Goal: Task Accomplishment & Management: Complete application form

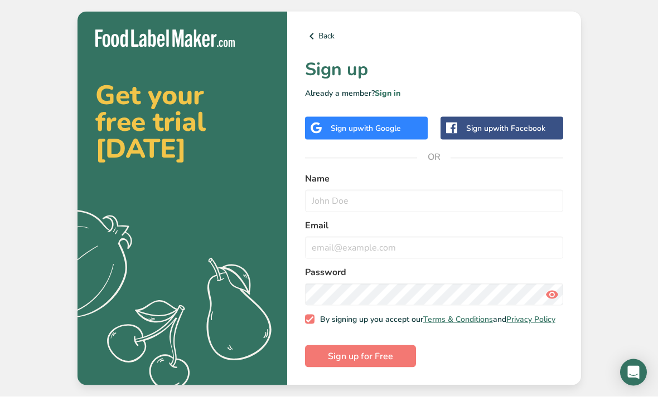
scroll to position [36, 0]
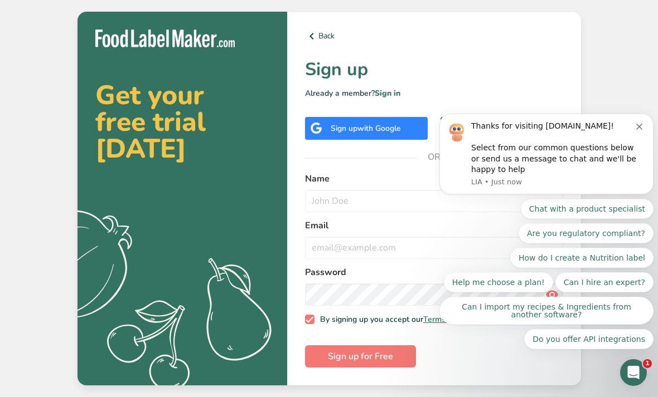
scroll to position [36, 0]
click at [642, 129] on button "Dismiss notification" at bounding box center [640, 125] width 9 height 9
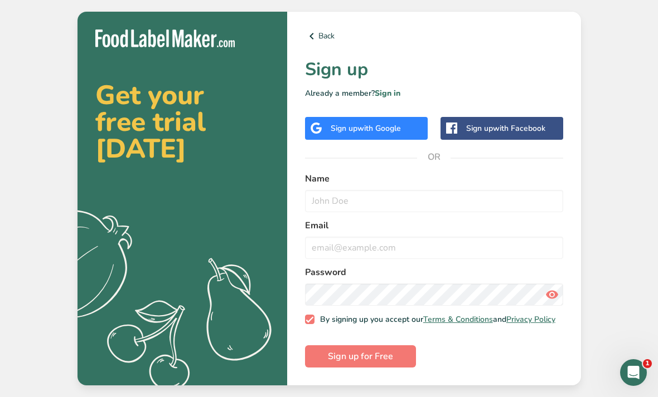
click at [381, 123] on span "with Google" at bounding box center [378, 128] width 43 height 11
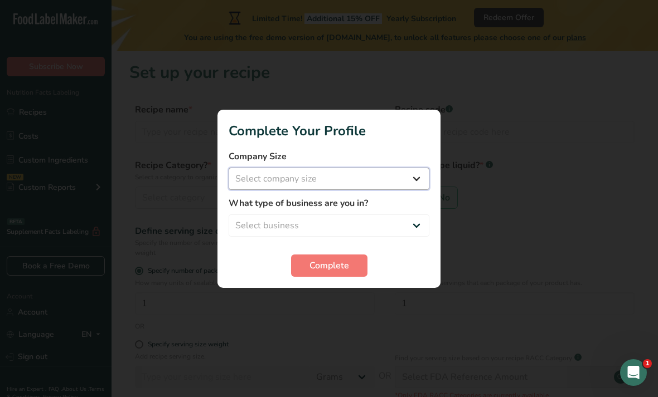
click at [378, 174] on select "Select company size Fewer than 10 Employees 10 to 50 Employees 51 to 500 Employ…" at bounding box center [328, 179] width 201 height 22
select select "1"
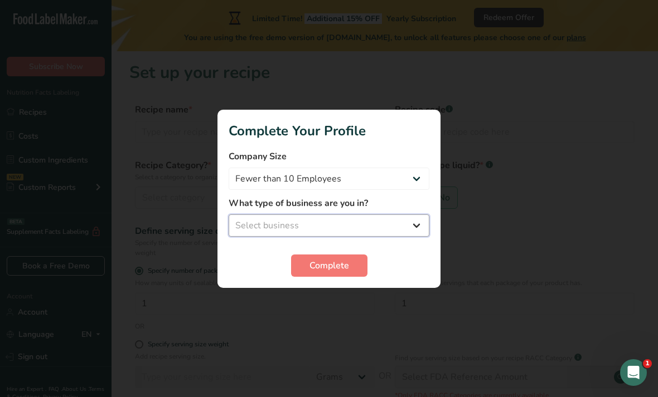
click at [390, 226] on select "Select business Packaged Food Manufacturer Restaurant & Cafe Bakery Meal Plans …" at bounding box center [328, 226] width 201 height 22
click at [389, 223] on select "Select business Packaged Food Manufacturer Restaurant & Cafe Bakery Meal Plans …" at bounding box center [328, 226] width 201 height 22
select select "1"
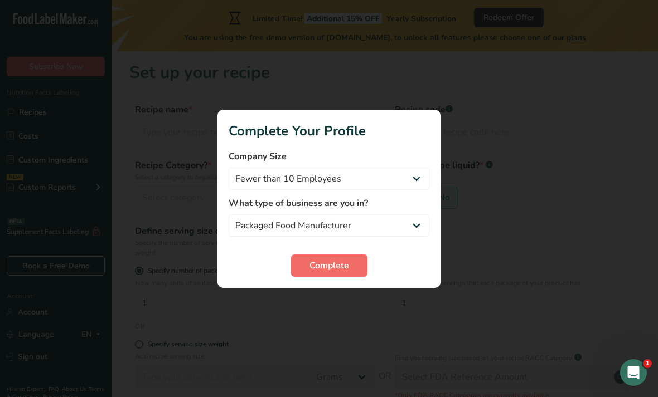
click at [335, 268] on span "Complete" at bounding box center [329, 265] width 40 height 13
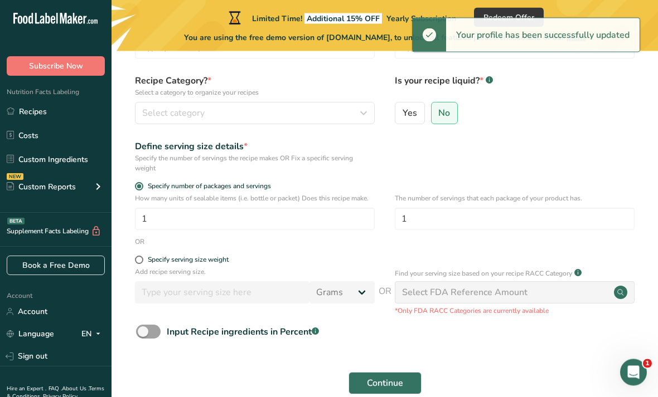
scroll to position [50, 0]
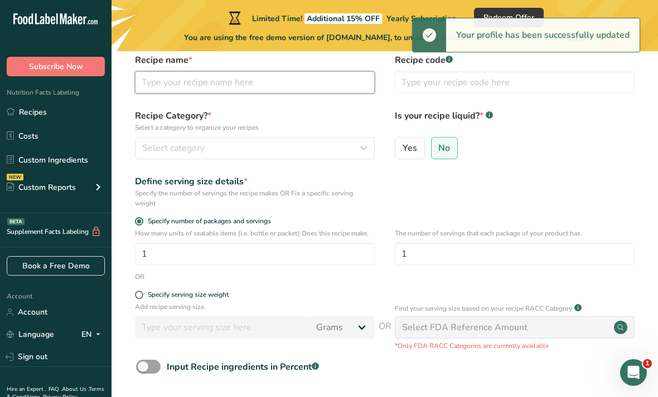
click at [309, 79] on input "text" at bounding box center [255, 82] width 240 height 22
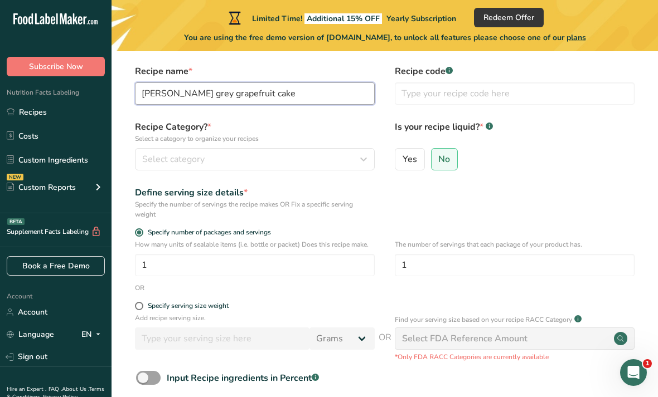
scroll to position [39, 0]
type input "Earl grey grapefruit cake"
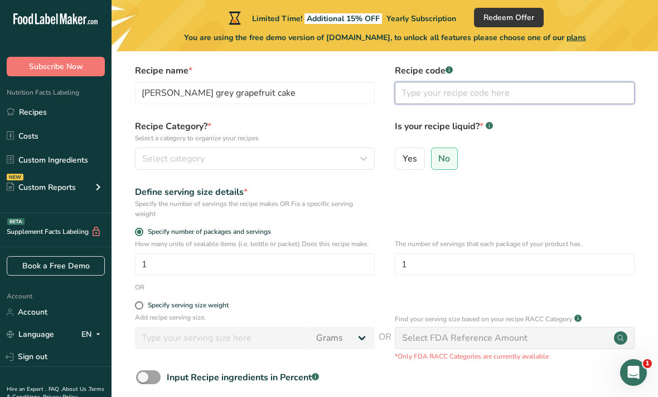
click at [493, 87] on input "text" at bounding box center [515, 93] width 240 height 22
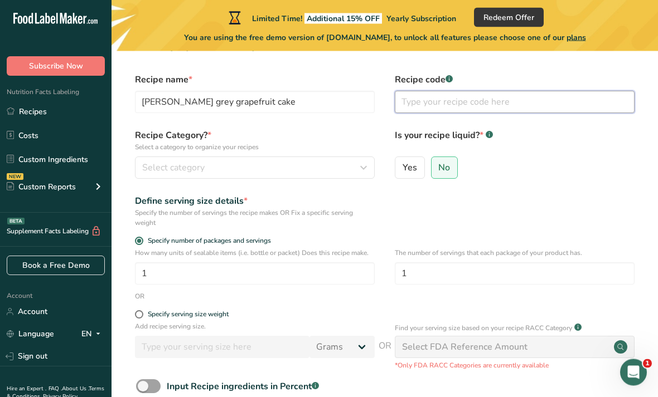
scroll to position [30, 0]
type input "C1"
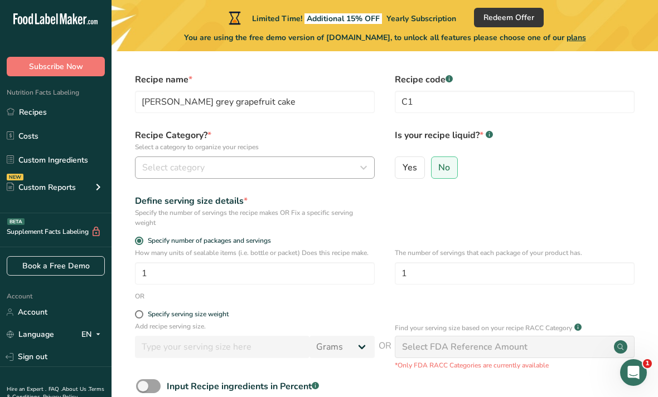
click at [283, 173] on div "Select category" at bounding box center [251, 167] width 218 height 13
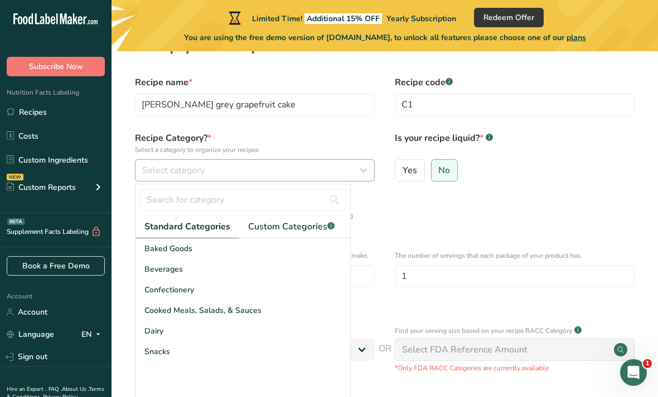
scroll to position [27, 0]
click at [313, 229] on span "Custom Categories .a-a{fill:#347362;}.b-a{fill:#fff;}" at bounding box center [291, 227] width 86 height 13
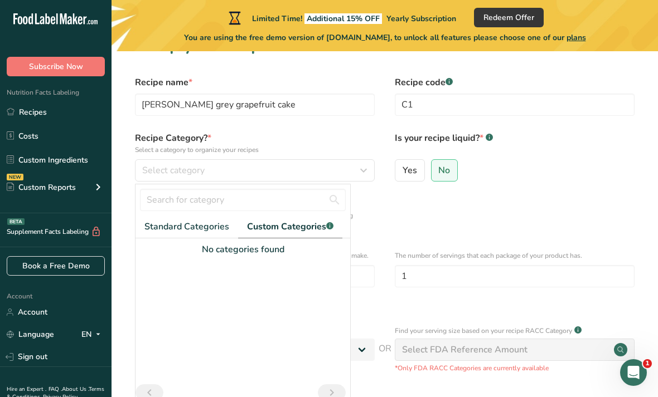
click at [271, 257] on div at bounding box center [242, 320] width 215 height 128
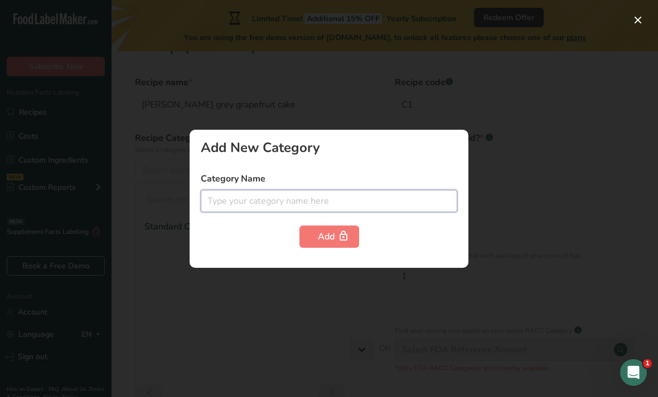
click at [362, 212] on input "text" at bounding box center [329, 201] width 256 height 22
type input "Cakes"
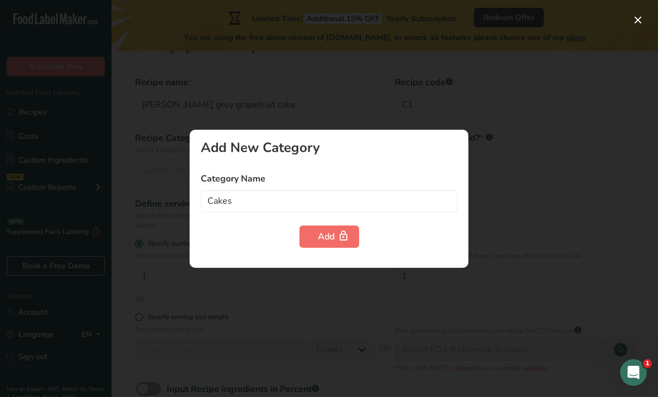
click at [339, 245] on icon "button" at bounding box center [343, 236] width 11 height 17
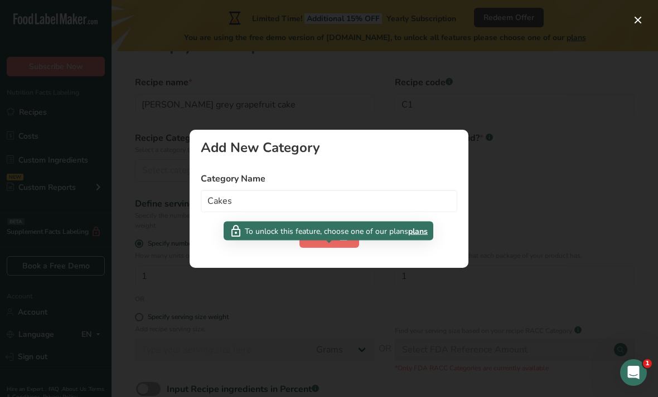
click at [329, 244] on div "Add" at bounding box center [329, 236] width 23 height 13
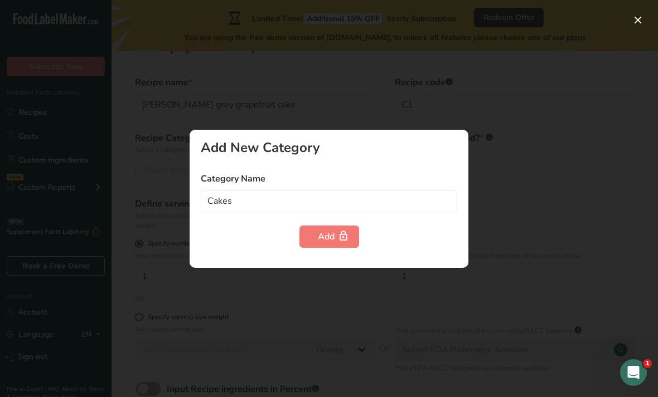
click at [498, 113] on div at bounding box center [329, 198] width 658 height 397
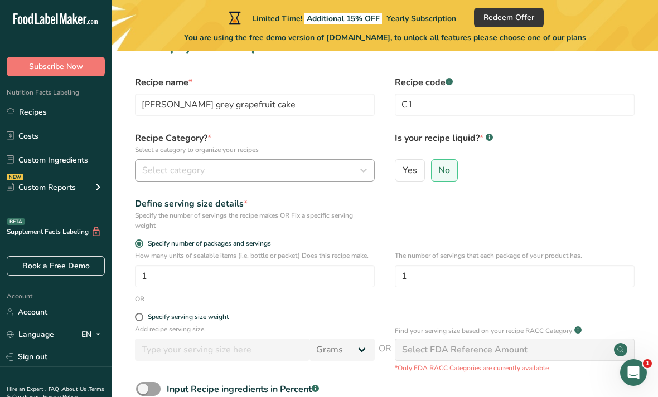
click at [314, 163] on button "Select category" at bounding box center [255, 170] width 240 height 22
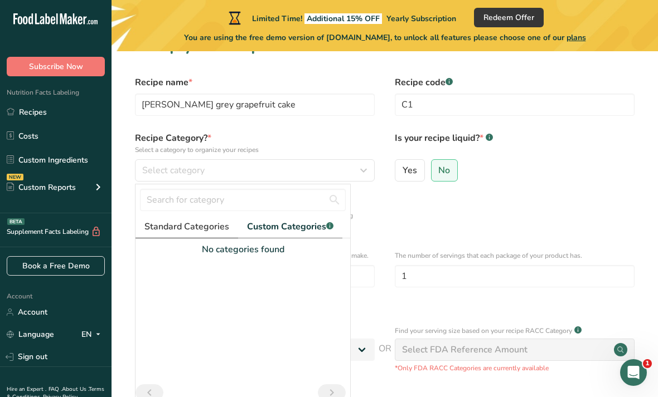
click at [192, 224] on span "Standard Categories" at bounding box center [186, 226] width 85 height 13
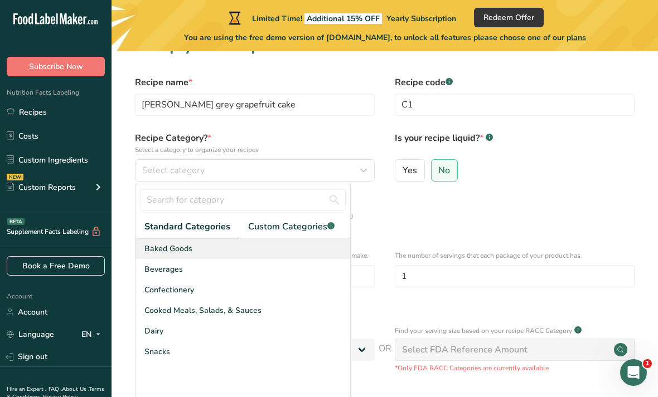
click at [222, 250] on div "Baked Goods" at bounding box center [242, 248] width 215 height 21
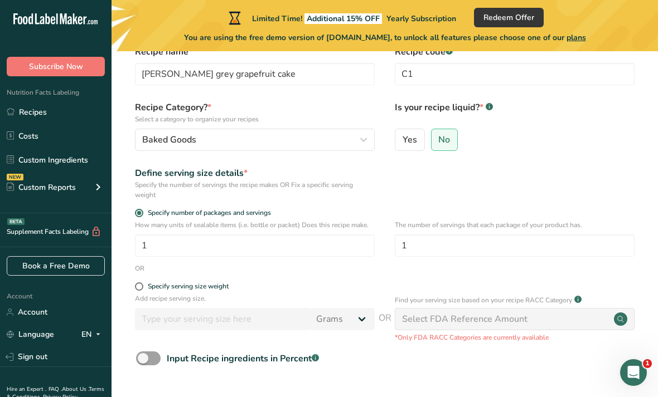
scroll to position [106, 0]
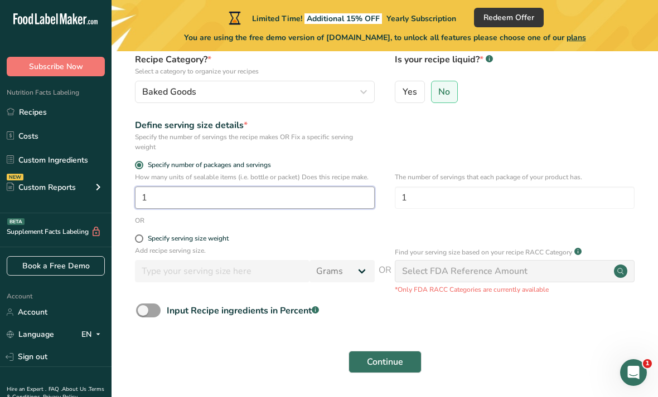
click at [331, 197] on input "1" at bounding box center [255, 198] width 240 height 22
type input "8"
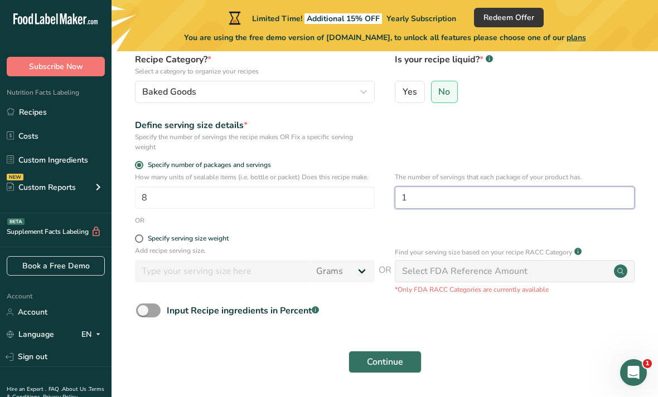
click at [485, 203] on input "1" at bounding box center [515, 198] width 240 height 22
type input "8"
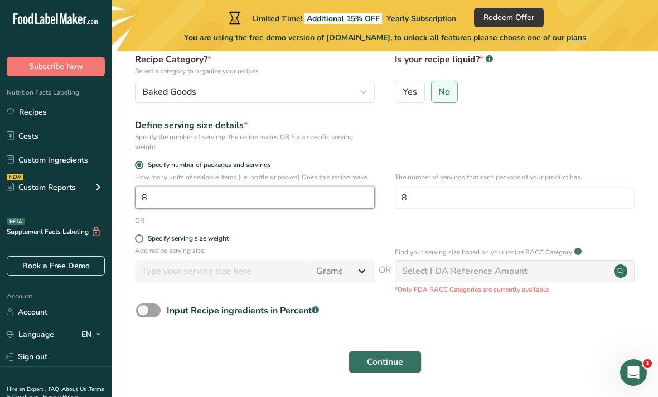
click at [252, 196] on input "8" at bounding box center [255, 198] width 240 height 22
type input "1"
click at [317, 223] on div "OR" at bounding box center [384, 221] width 510 height 10
click at [396, 356] on span "Continue" at bounding box center [385, 362] width 36 height 13
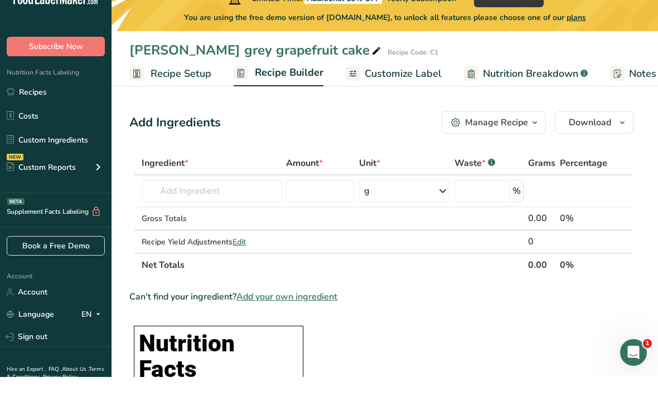
scroll to position [21, 0]
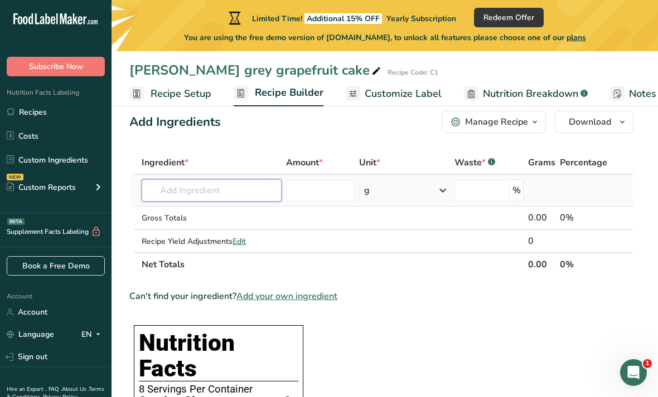
click at [234, 199] on input "text" at bounding box center [212, 190] width 140 height 22
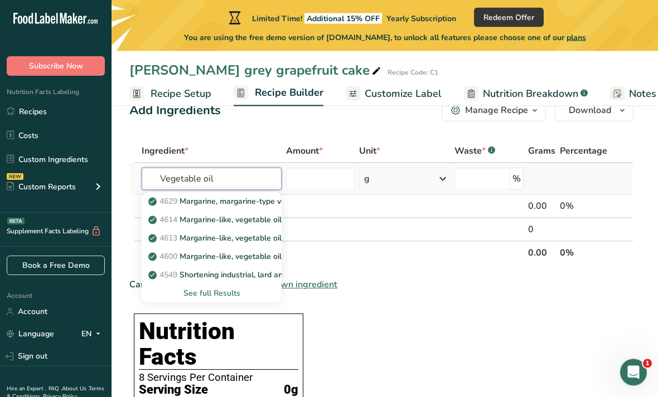
scroll to position [32, 0]
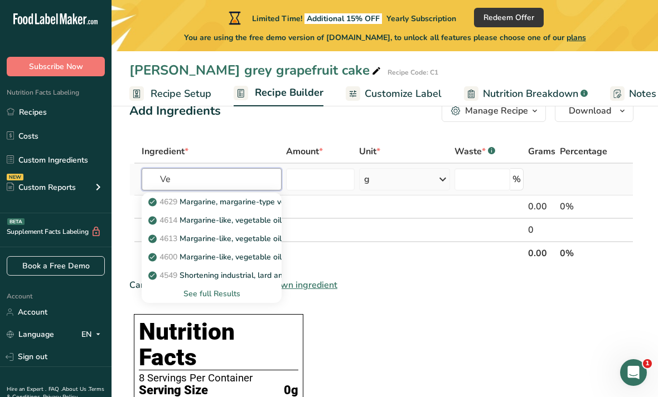
type input "V"
type input "Oil"
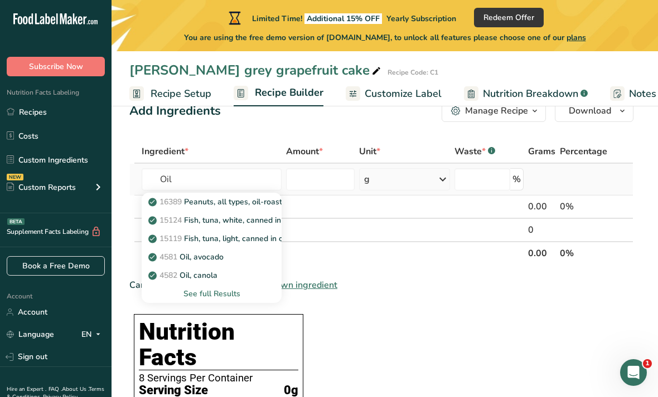
click at [233, 297] on div "See full Results" at bounding box center [211, 294] width 122 height 12
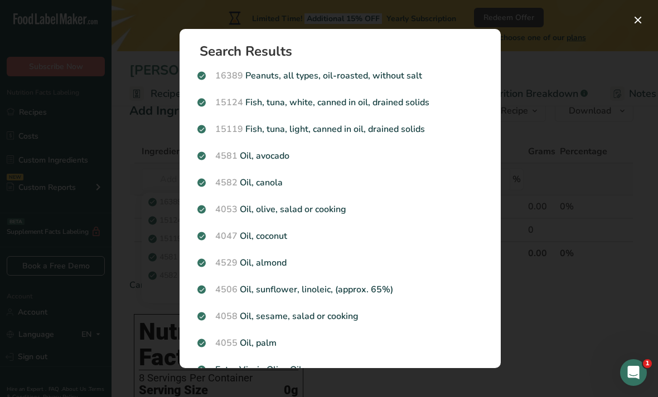
scroll to position [0, 0]
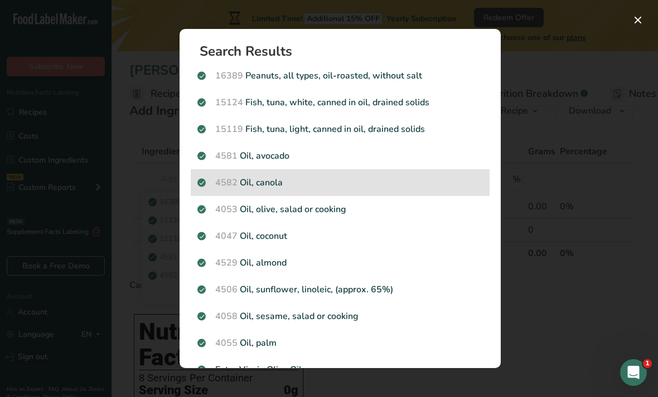
click at [289, 189] on div "4582 Oil, canola" at bounding box center [340, 182] width 299 height 27
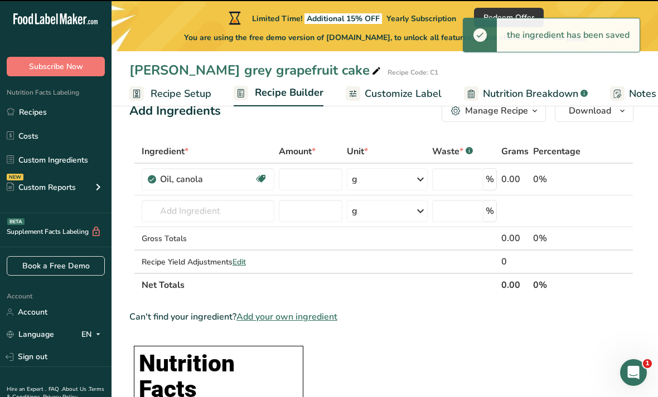
type input "0"
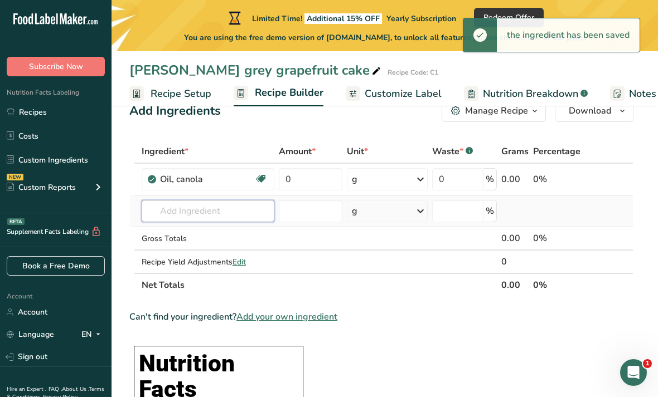
click at [222, 213] on input "text" at bounding box center [208, 211] width 133 height 22
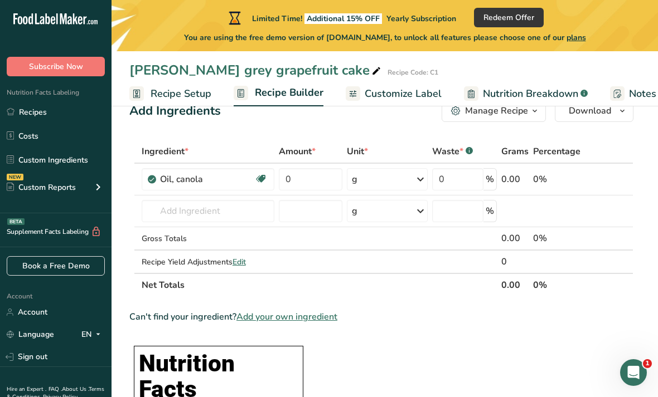
scroll to position [11, 0]
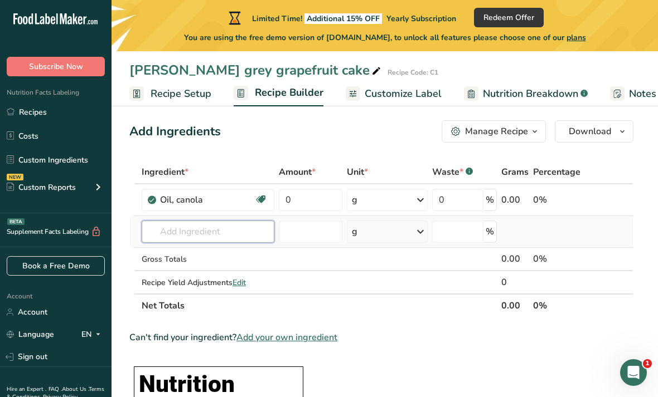
click at [241, 231] on input "text" at bounding box center [208, 232] width 133 height 22
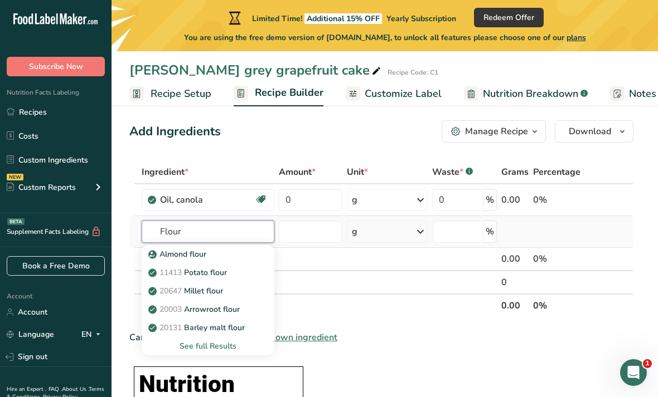
type input "Flour"
click at [225, 347] on div "See full Results" at bounding box center [207, 346] width 115 height 12
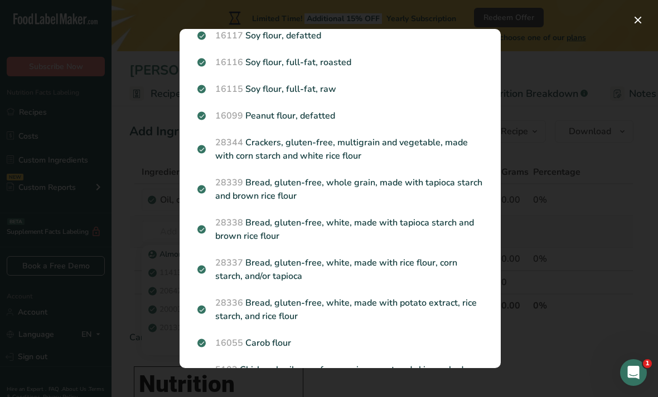
scroll to position [537, 0]
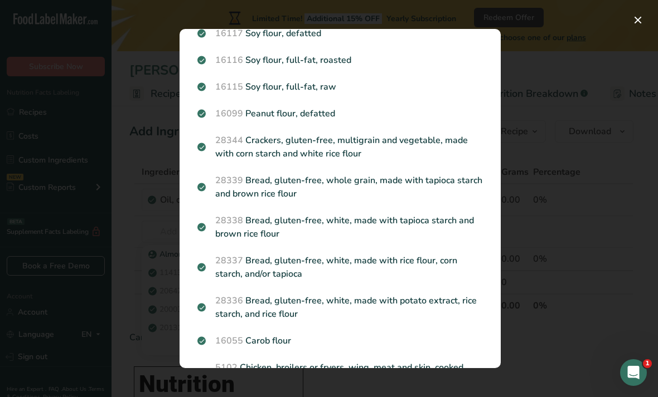
click at [547, 355] on div "Search results modal" at bounding box center [329, 198] width 658 height 397
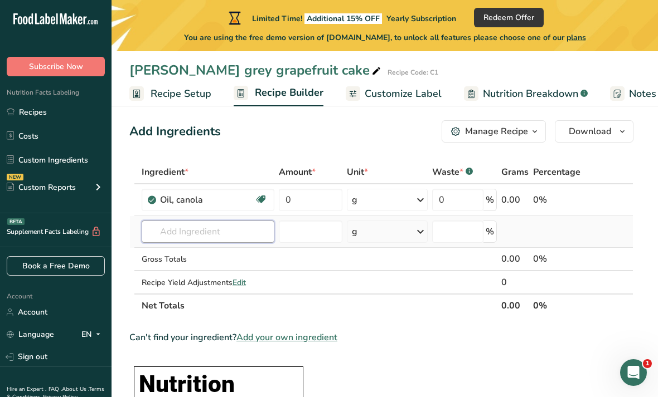
click at [223, 228] on input "text" at bounding box center [208, 232] width 133 height 22
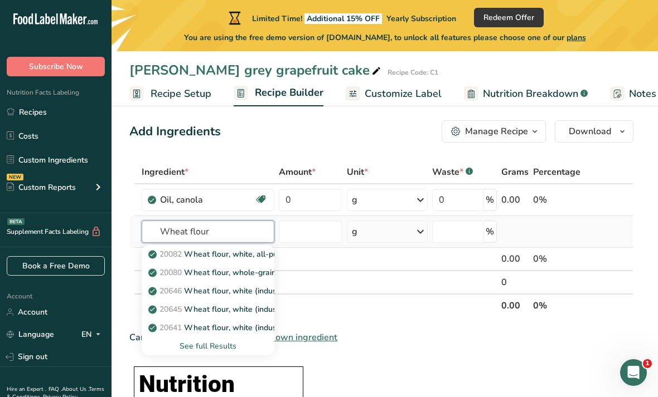
type input "Wheat flour"
click at [223, 349] on div "See full Results" at bounding box center [207, 346] width 115 height 12
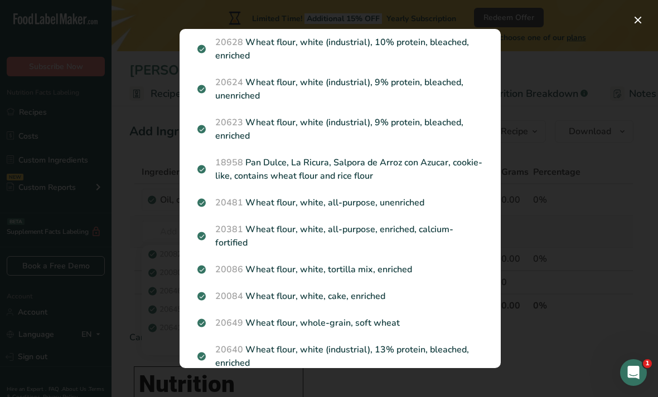
scroll to position [249, 0]
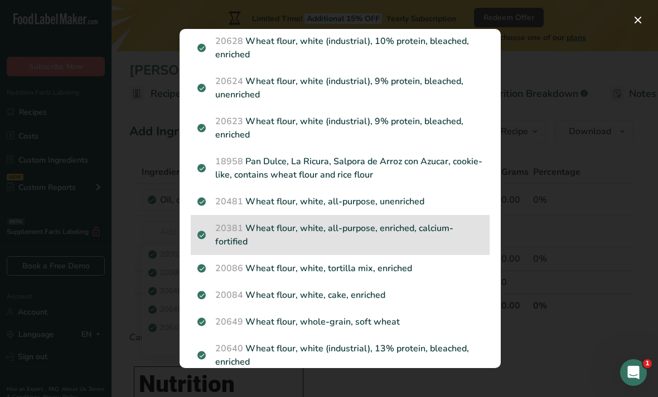
click at [414, 222] on p "20381 Wheat flour, white, all-purpose, enriched, calcium-fortified" at bounding box center [339, 235] width 285 height 27
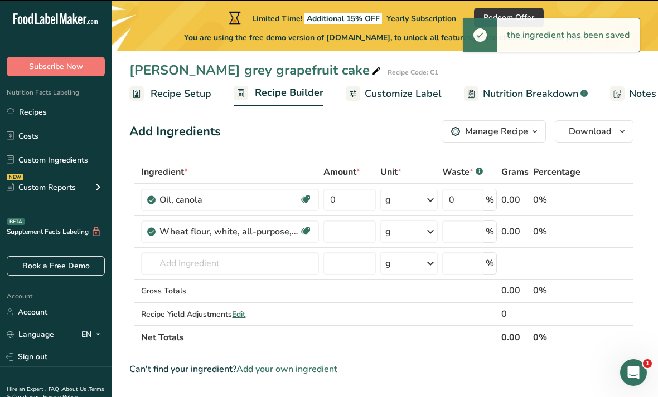
type input "0"
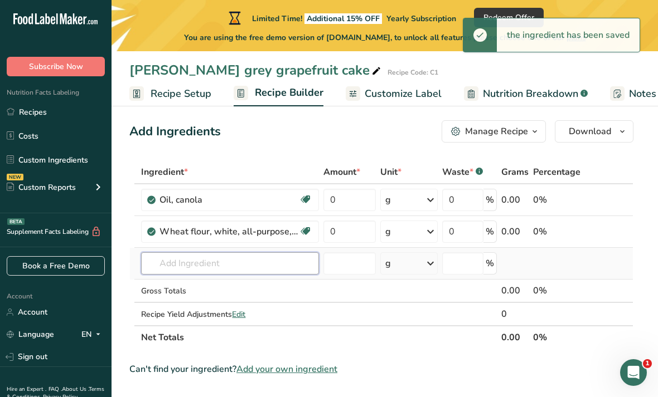
click at [272, 263] on input "text" at bounding box center [230, 263] width 178 height 22
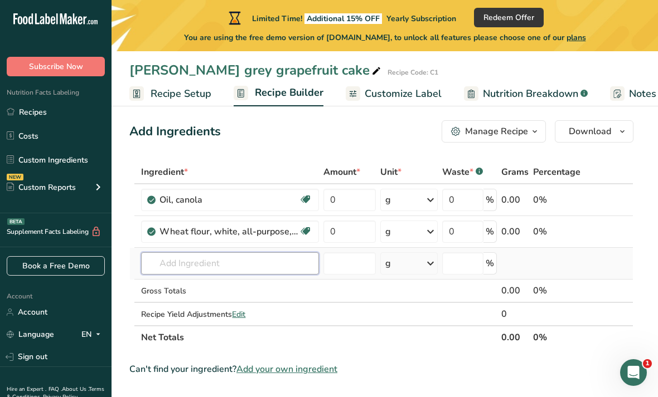
click at [268, 264] on input "text" at bounding box center [230, 263] width 178 height 22
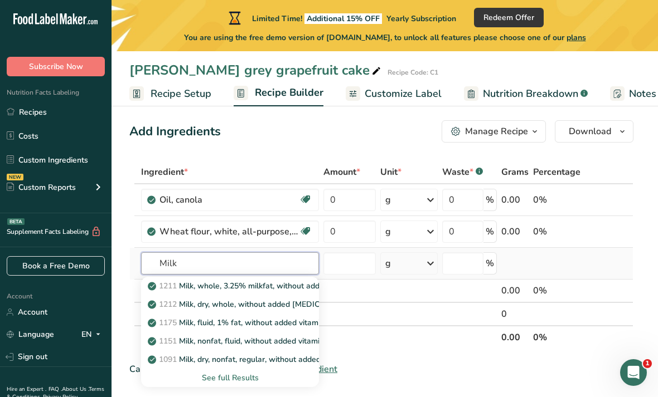
type input "Milk"
click at [251, 377] on div "See full Results" at bounding box center [230, 378] width 160 height 12
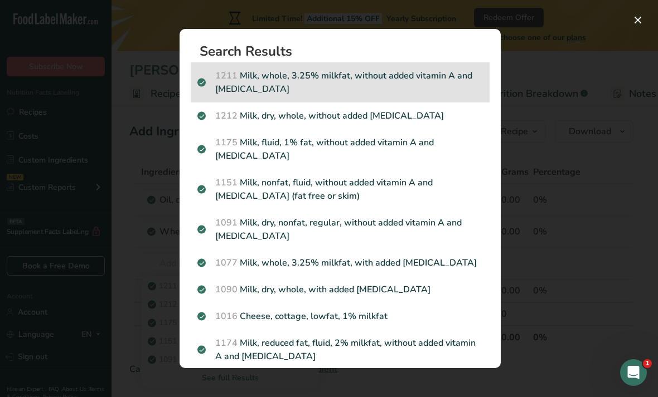
click at [444, 77] on p "1211 Milk, whole, 3.25% milkfat, without added vitamin A and vitamin D" at bounding box center [339, 82] width 285 height 27
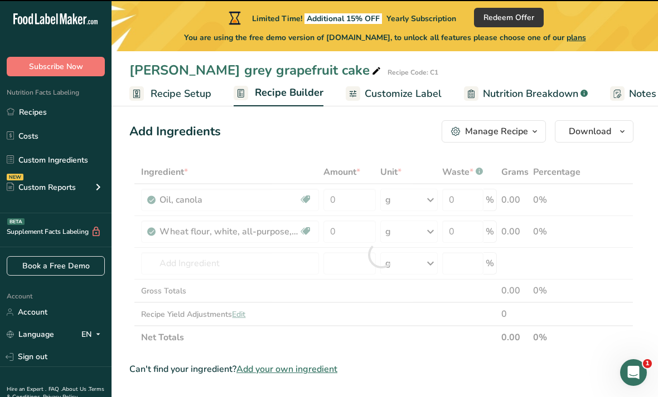
type input "0"
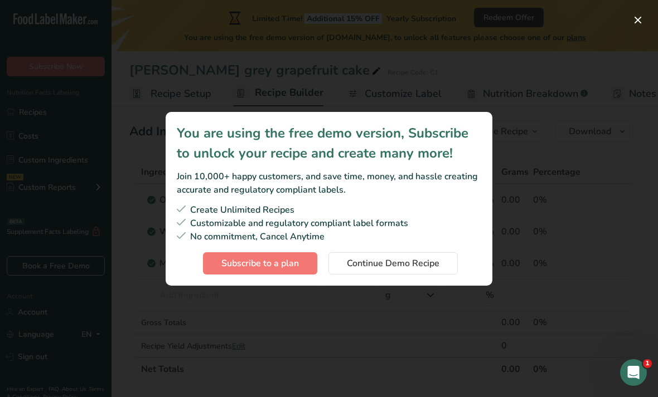
click at [314, 333] on div "Subscription modal" at bounding box center [329, 198] width 658 height 397
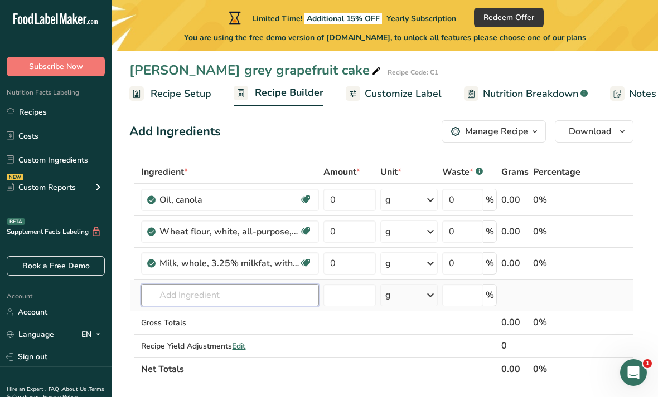
click at [250, 296] on input "text" at bounding box center [230, 295] width 178 height 22
click at [276, 294] on input "text" at bounding box center [230, 295] width 178 height 22
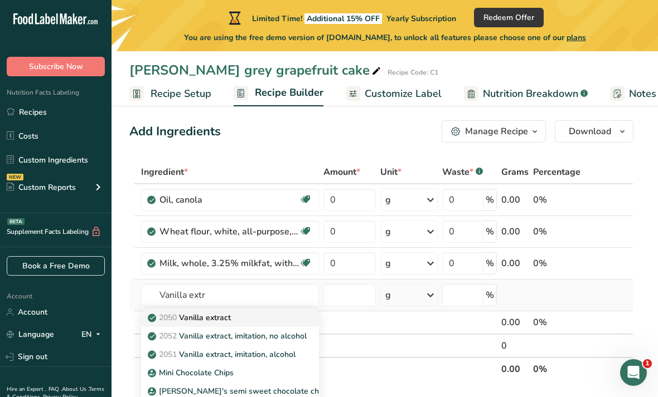
click at [258, 320] on div "2050 Vanilla extract" at bounding box center [221, 318] width 142 height 12
type input "Vanilla extract"
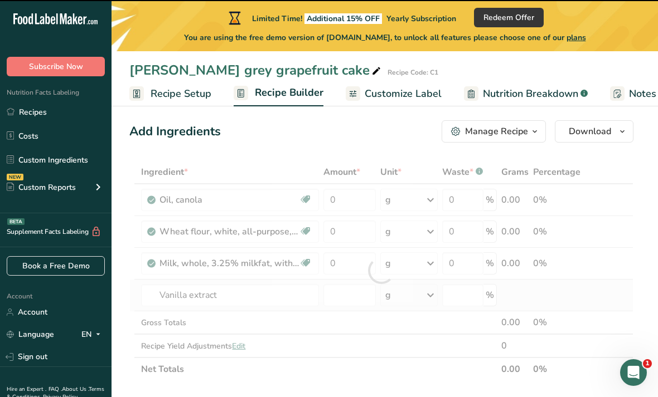
type input "0"
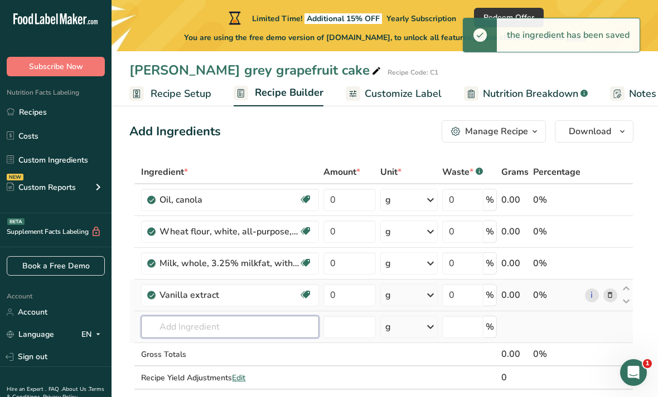
click at [215, 325] on input "text" at bounding box center [230, 327] width 178 height 22
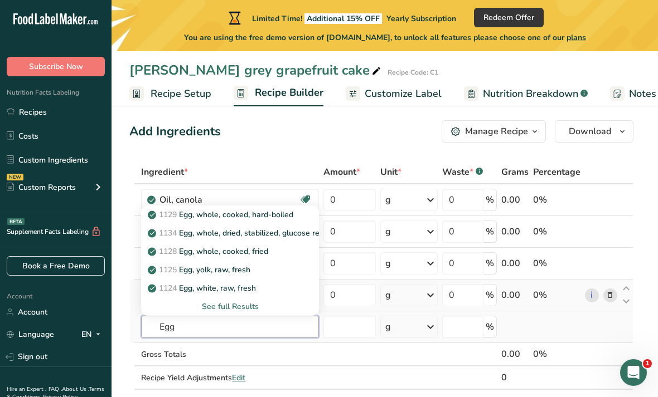
type input "Egg"
click at [245, 310] on div "See full Results" at bounding box center [230, 307] width 160 height 12
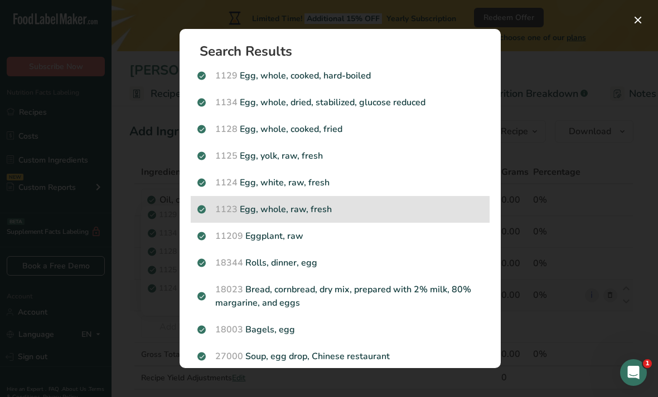
click at [332, 214] on p "1123 Egg, whole, raw, fresh" at bounding box center [339, 209] width 285 height 13
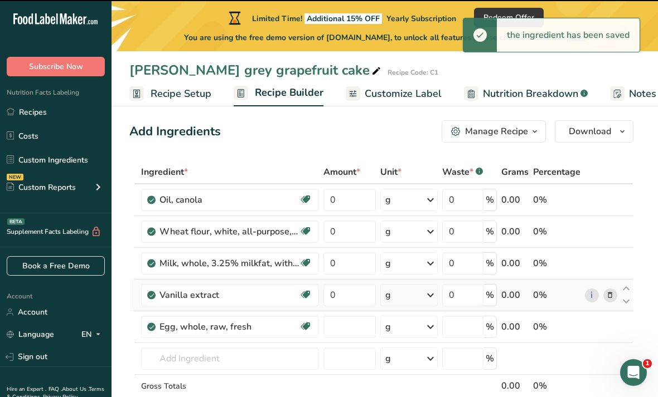
type input "0"
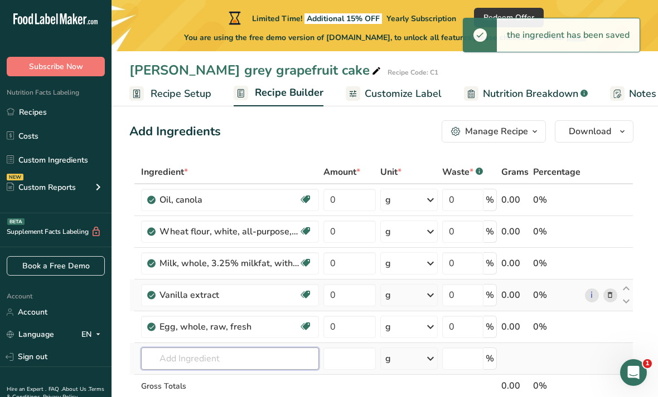
click at [244, 357] on input "text" at bounding box center [230, 359] width 178 height 22
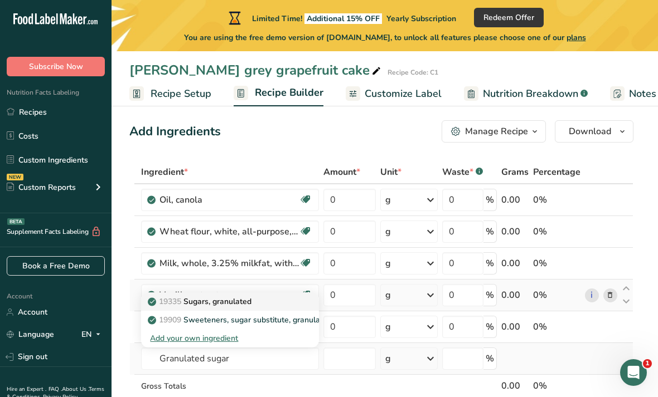
click at [256, 302] on div "19335 Sugars, granulated" at bounding box center [221, 302] width 142 height 12
type input "Sugars, granulated"
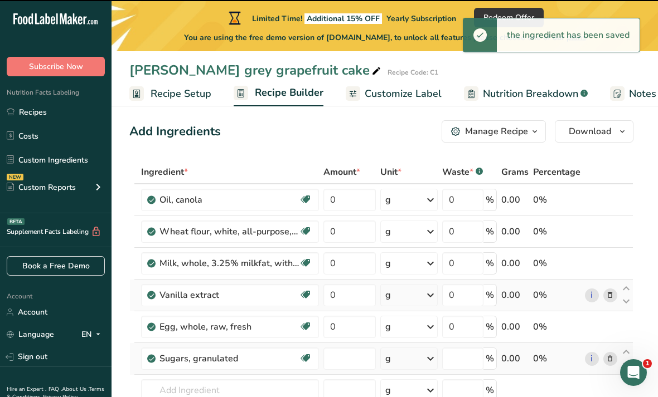
type input "0"
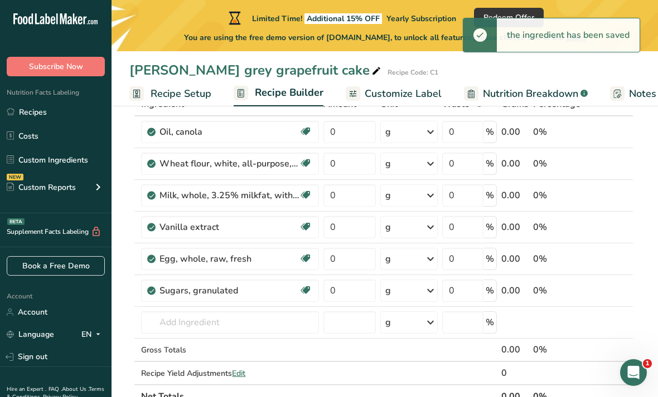
scroll to position [11, 0]
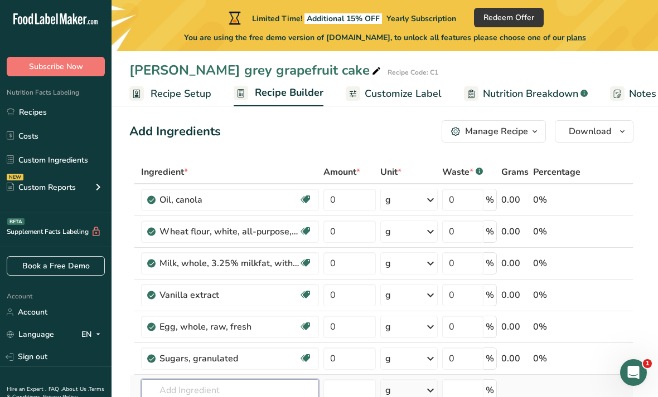
click at [266, 392] on input "text" at bounding box center [230, 390] width 178 height 22
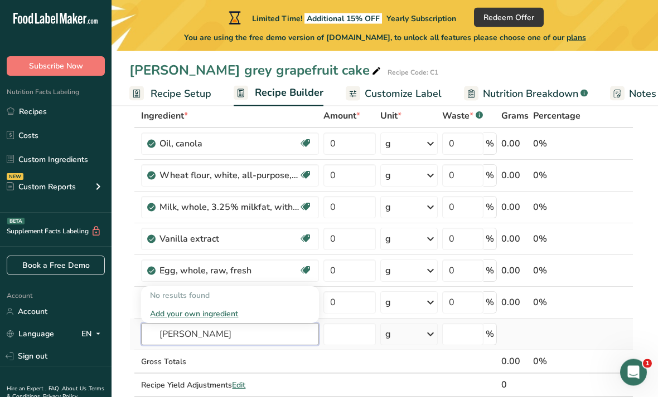
type input "Earl grey"
click at [225, 310] on div "Add your own ingredient" at bounding box center [230, 315] width 160 height 12
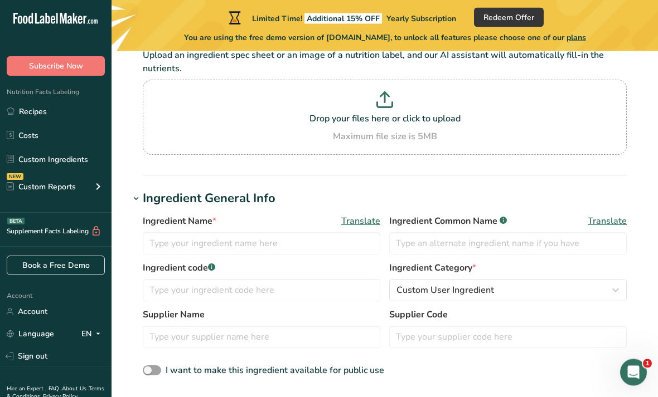
scroll to position [106, 0]
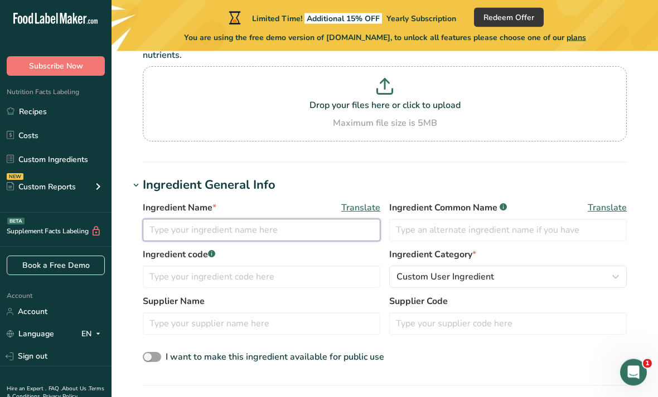
click at [314, 232] on input "text" at bounding box center [261, 231] width 237 height 22
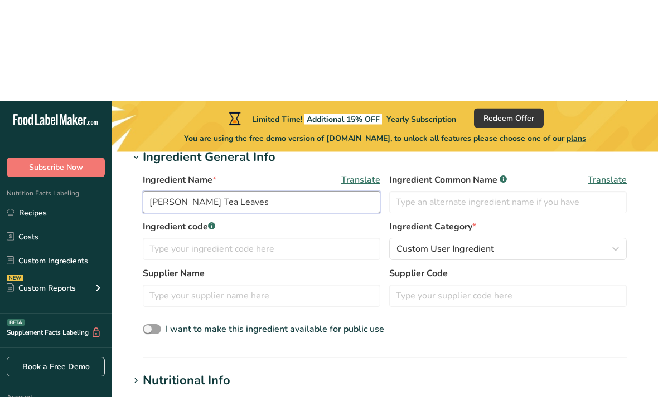
scroll to position [135, 0]
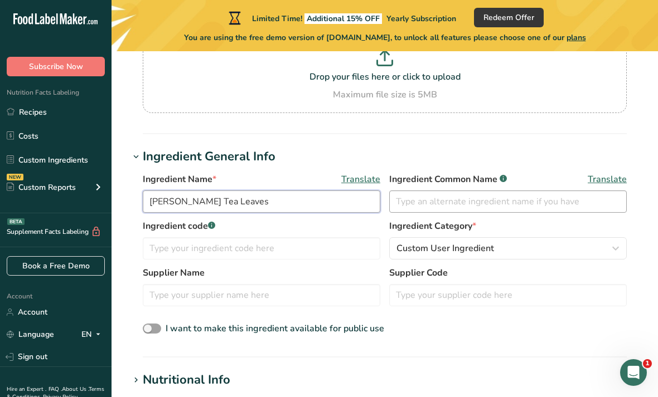
type input "[PERSON_NAME] Tea Leaves"
click at [535, 206] on input "text" at bounding box center [507, 202] width 237 height 22
click at [495, 252] on div "Custom User Ingredient" at bounding box center [504, 248] width 216 height 13
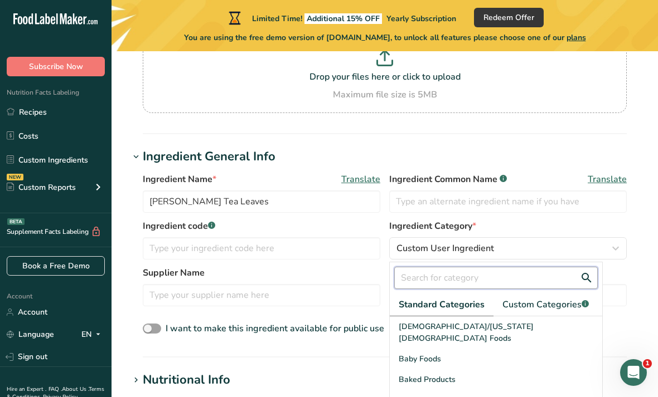
click at [538, 287] on input "text" at bounding box center [495, 278] width 203 height 22
type input "T"
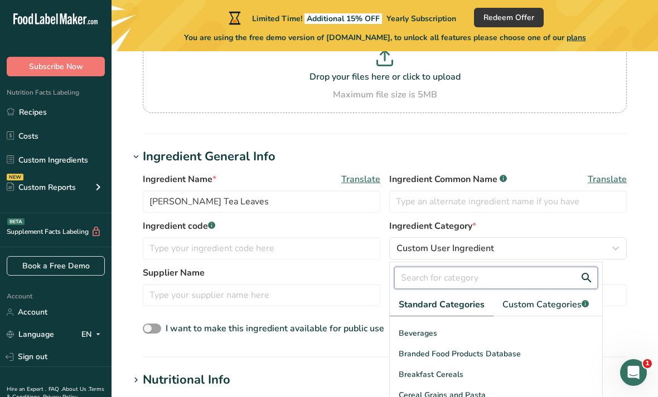
scroll to position [82, 0]
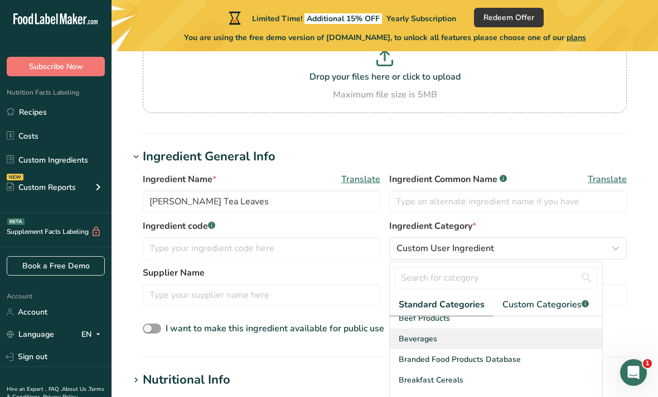
click at [463, 329] on div "Beverages" at bounding box center [496, 339] width 212 height 21
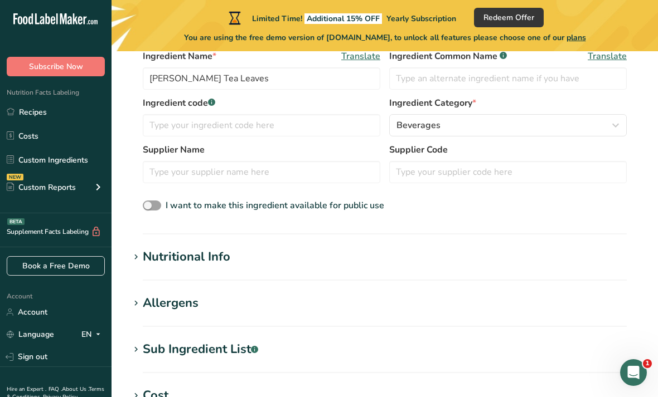
scroll to position [286, 0]
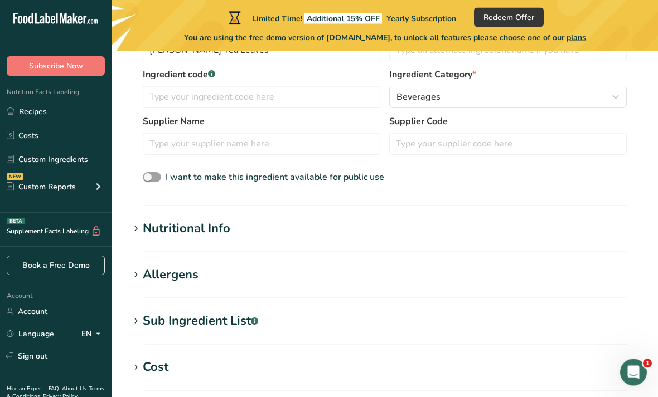
click at [518, 223] on h1 "Nutritional Info" at bounding box center [384, 229] width 510 height 18
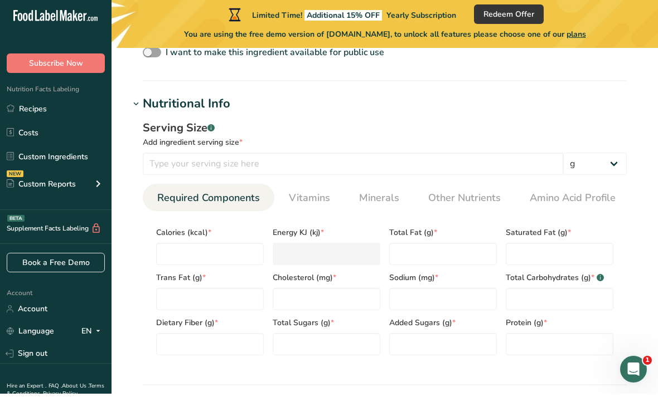
scroll to position [410, 0]
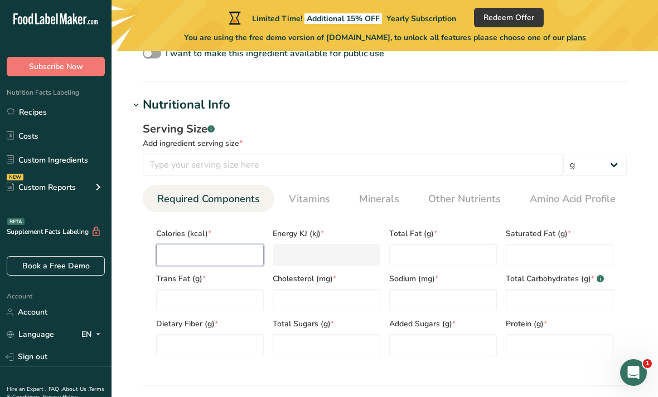
click at [223, 248] on input "number" at bounding box center [210, 255] width 108 height 22
type input "0"
type KJ "0"
type input "0"
click at [225, 304] on Fat "number" at bounding box center [210, 300] width 108 height 22
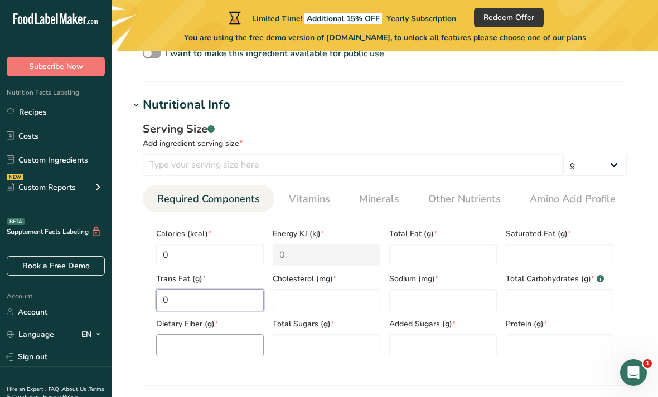
type Fat "0"
click at [232, 340] on Fiber "number" at bounding box center [210, 345] width 108 height 22
type Fiber "0"
click at [339, 338] on Sugars "number" at bounding box center [326, 345] width 108 height 22
type Sugars "0"
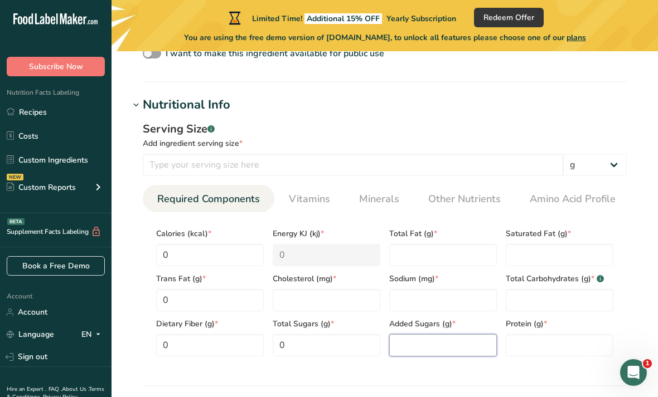
click at [446, 344] on Sugars "number" at bounding box center [443, 345] width 108 height 22
type Sugars "0"
click at [460, 298] on input "number" at bounding box center [443, 300] width 108 height 22
type input "0"
click at [444, 252] on Fat "number" at bounding box center [443, 255] width 108 height 22
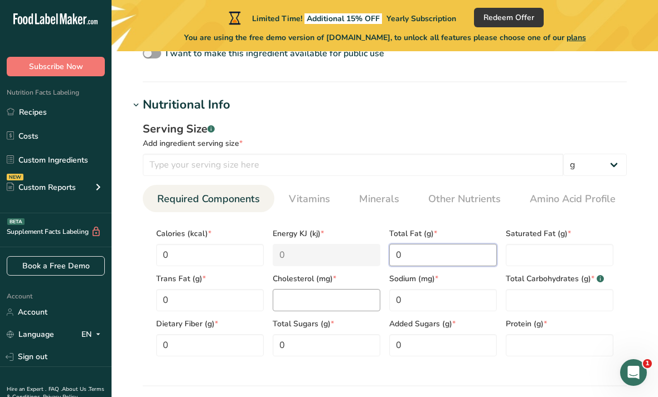
type Fat "0"
click at [344, 300] on input "number" at bounding box center [326, 300] width 108 height 22
type input "0"
click at [571, 260] on Fat "number" at bounding box center [559, 255] width 108 height 22
type Fat "0"
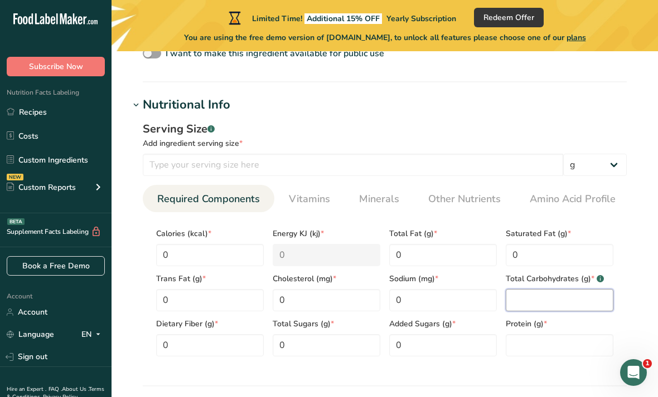
click at [563, 309] on Carbohydrates "number" at bounding box center [559, 300] width 108 height 22
type Carbohydrates "0"
click at [537, 348] on input "number" at bounding box center [559, 345] width 108 height 22
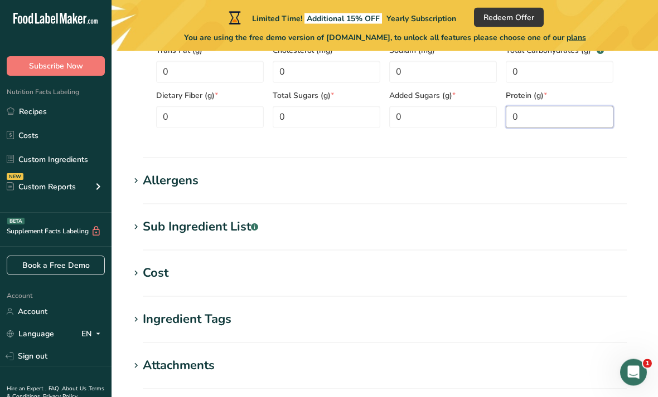
scroll to position [637, 0]
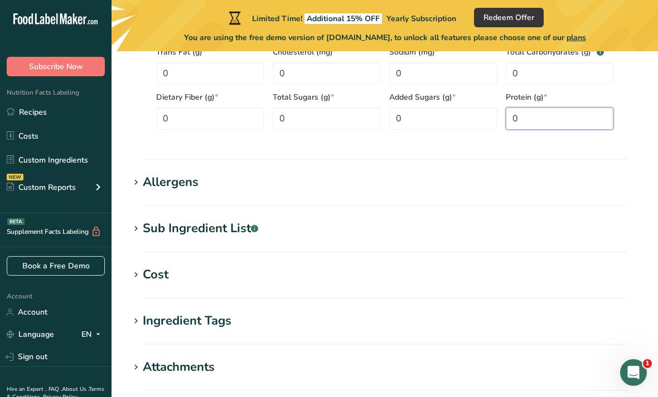
type input "0"
click at [486, 189] on h1 "Allergens" at bounding box center [384, 182] width 510 height 18
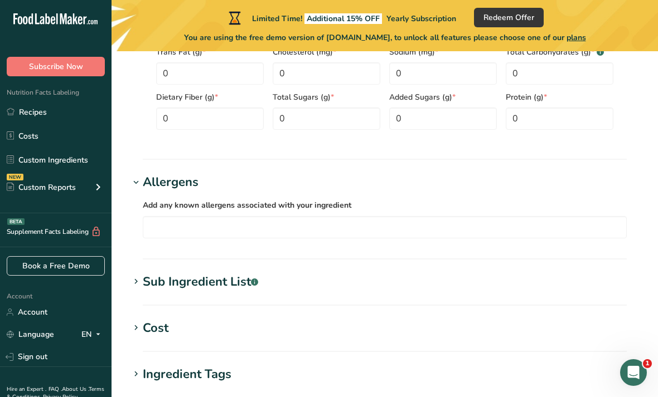
scroll to position [656, 0]
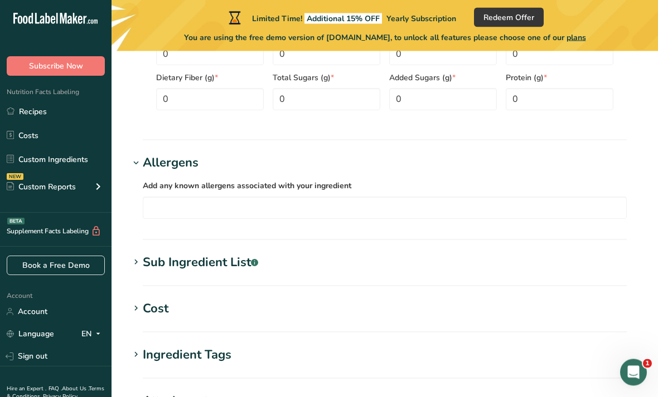
click at [427, 265] on h1 "Sub Ingredient List .a-a{fill:#347362;}.b-a{fill:#fff;}" at bounding box center [384, 263] width 510 height 18
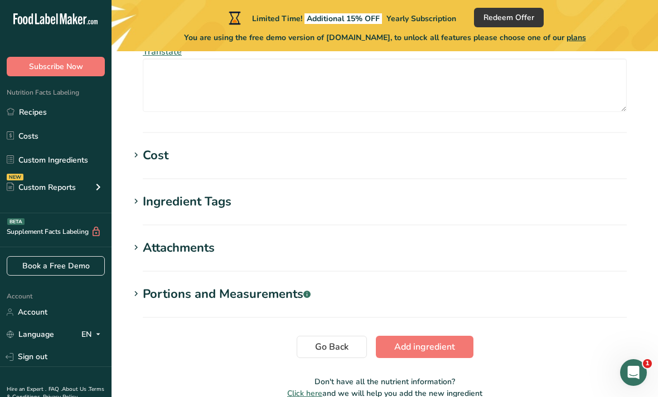
scroll to position [909, 0]
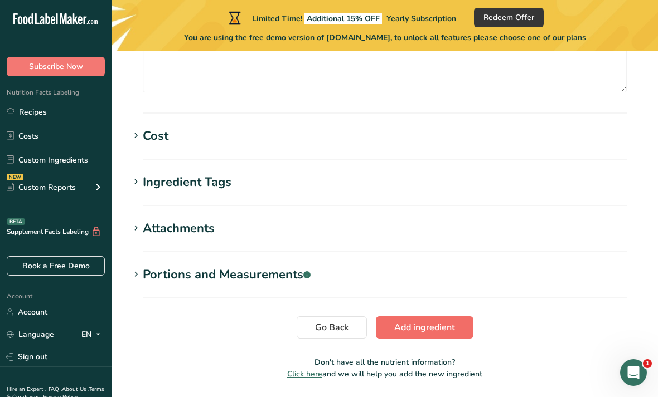
click at [451, 324] on span "Add ingredient" at bounding box center [424, 327] width 61 height 13
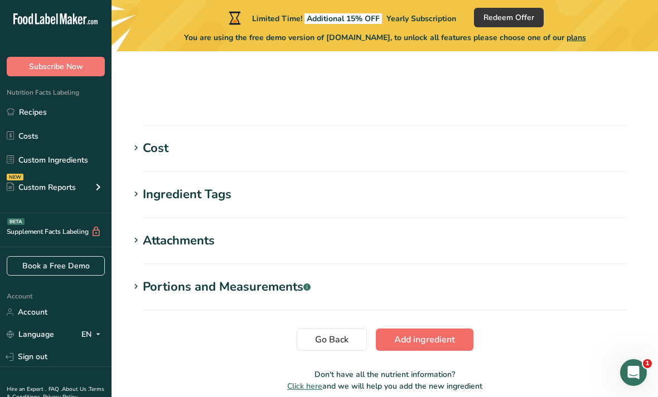
scroll to position [487, 0]
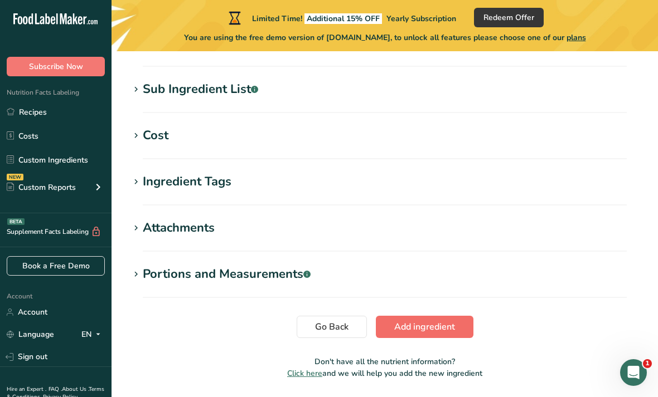
click at [432, 335] on button "Add ingredient" at bounding box center [425, 327] width 98 height 22
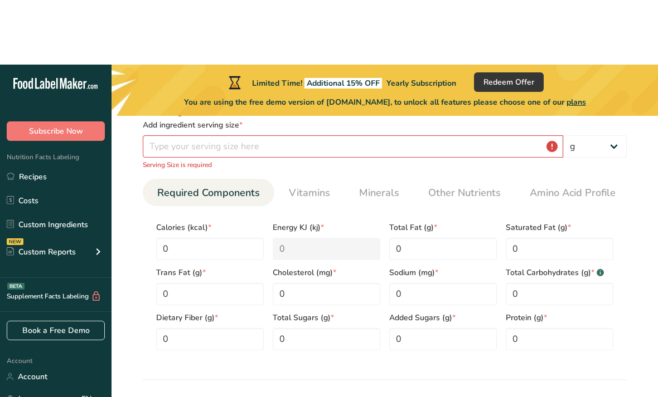
scroll to position [128, 0]
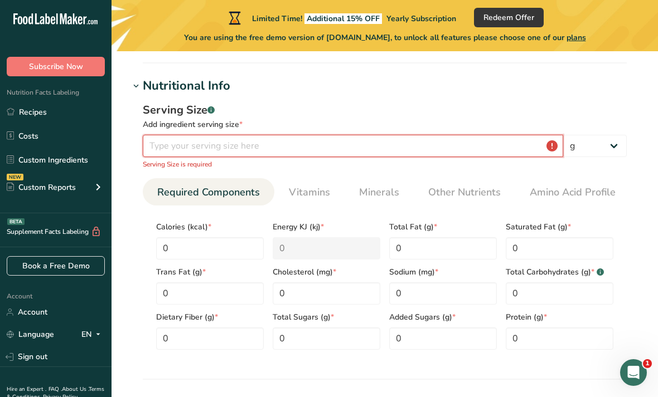
click at [474, 147] on input "number" at bounding box center [353, 146] width 420 height 22
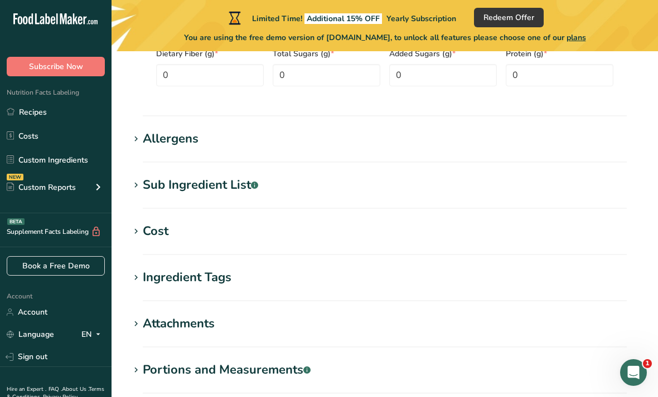
scroll to position [475, 0]
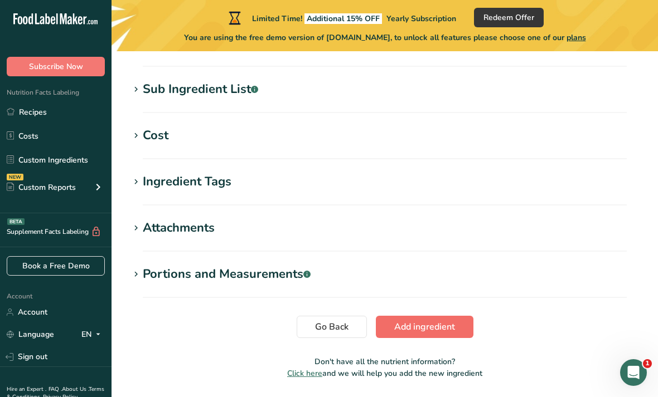
type input "2"
click at [440, 327] on span "Add ingredient" at bounding box center [424, 326] width 61 height 13
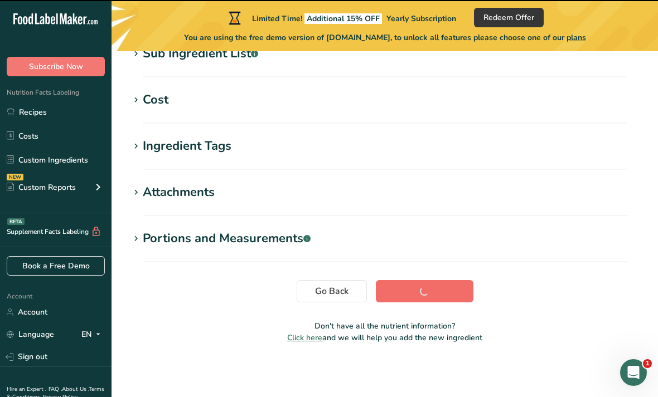
scroll to position [217, 0]
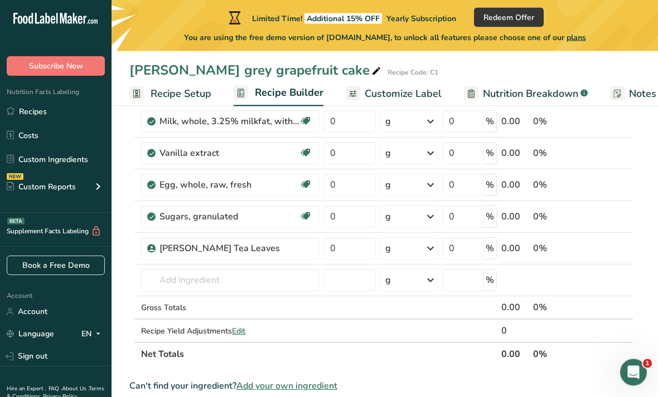
scroll to position [164, 0]
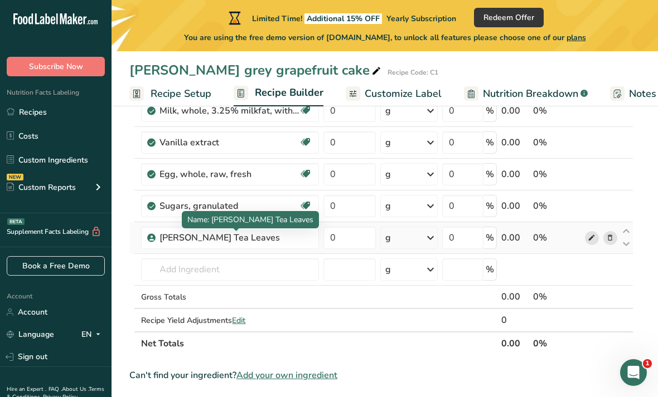
click at [595, 242] on icon at bounding box center [591, 238] width 8 height 12
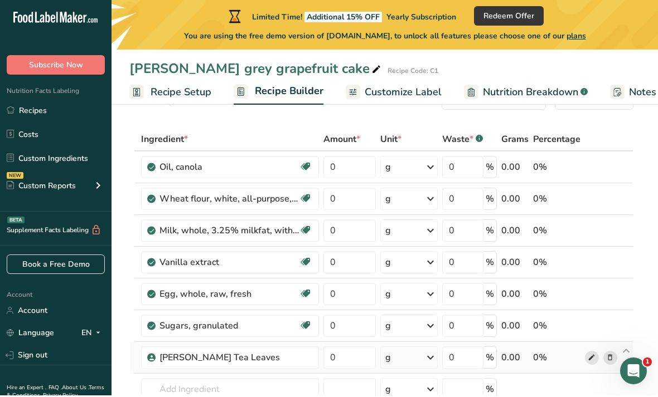
scroll to position [45, 0]
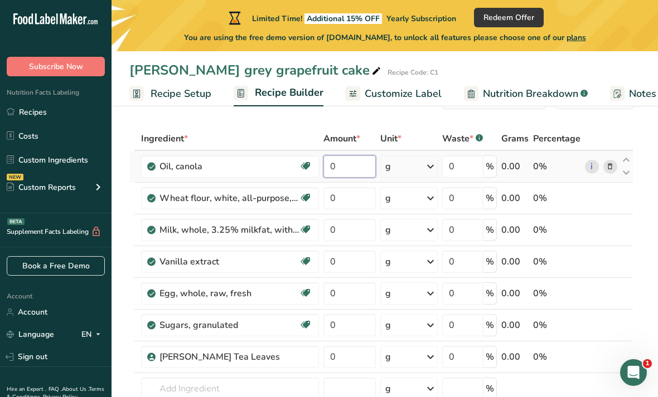
click at [351, 167] on input "0" at bounding box center [349, 166] width 52 height 22
type input "70"
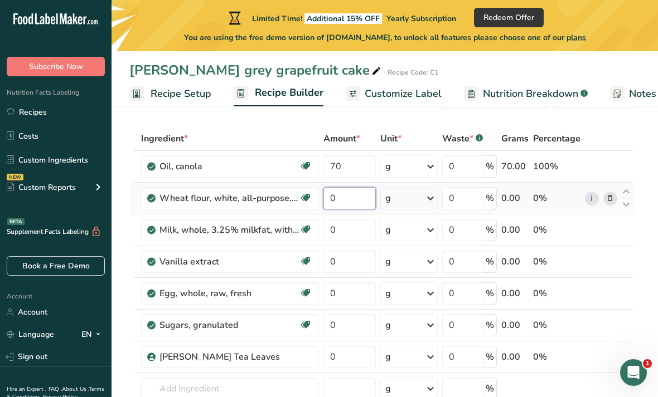
click at [356, 194] on div "Ingredient * Amount * Unit * Waste * .a-a{fill:#347362;}.b-a{fill:#fff;} Grams …" at bounding box center [381, 301] width 504 height 348
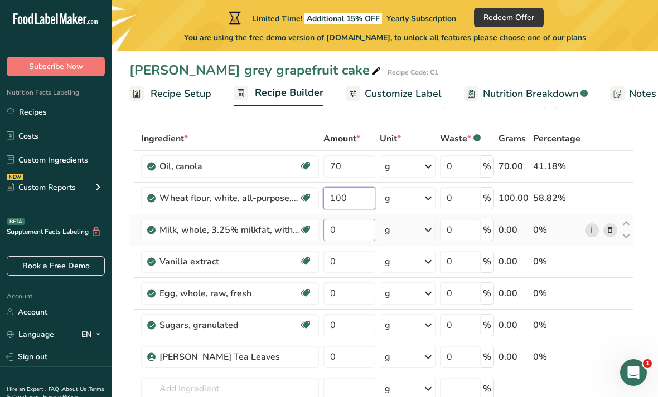
type input "100"
click at [354, 233] on div "Ingredient * Amount * Unit * Waste * .a-a{fill:#347362;}.b-a{fill:#fff;} Grams …" at bounding box center [381, 301] width 504 height 348
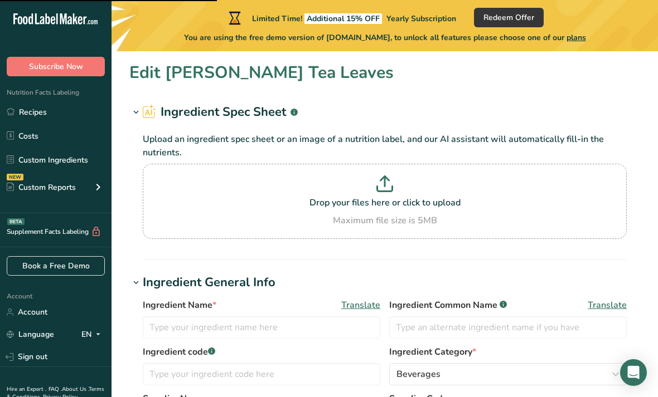
type input "[PERSON_NAME] Tea Leaves"
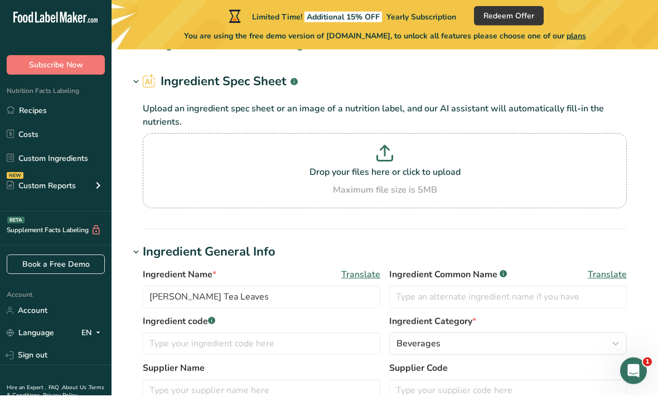
scroll to position [231, 0]
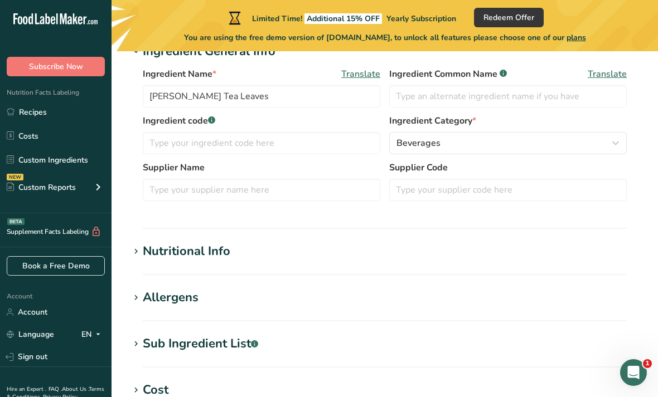
click at [453, 257] on h1 "Nutritional Info" at bounding box center [384, 251] width 510 height 18
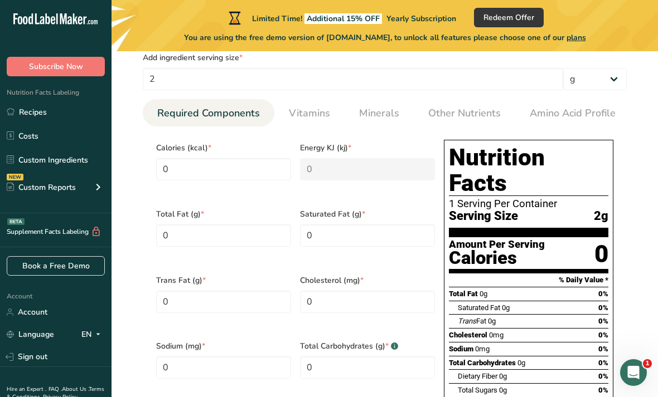
scroll to position [441, 0]
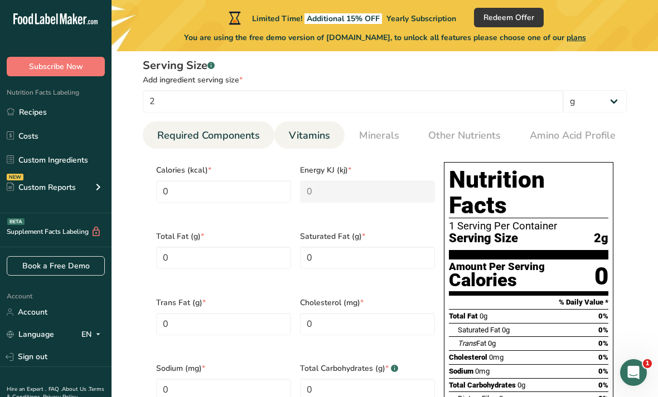
click at [303, 135] on span "Vitamins" at bounding box center [309, 135] width 41 height 15
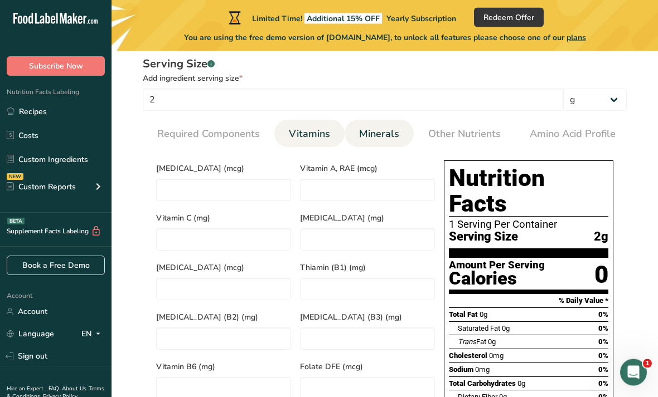
click at [392, 132] on span "Minerals" at bounding box center [379, 134] width 40 height 15
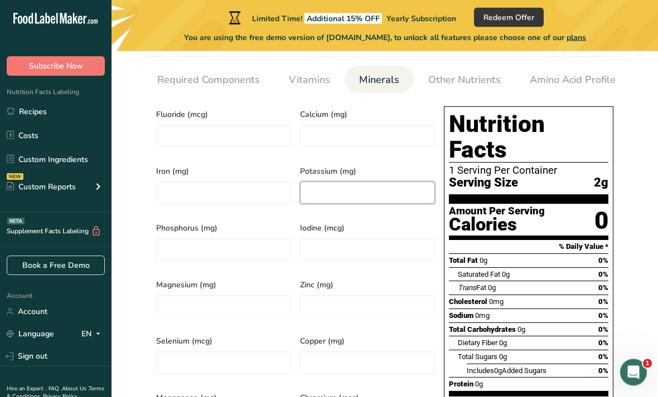
click at [390, 188] on input "number" at bounding box center [367, 193] width 135 height 22
type input "40"
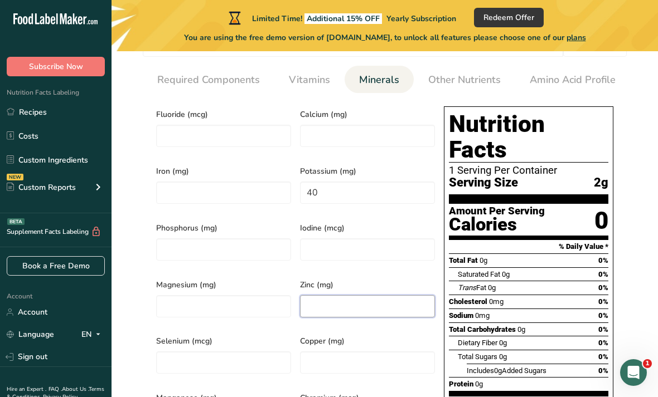
click at [416, 296] on input "number" at bounding box center [367, 306] width 135 height 22
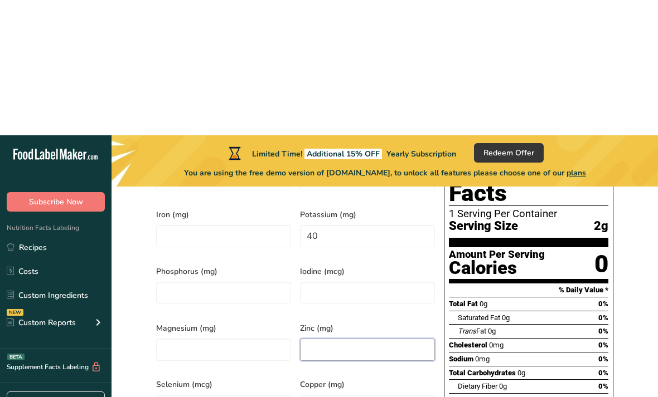
scroll to position [374, 0]
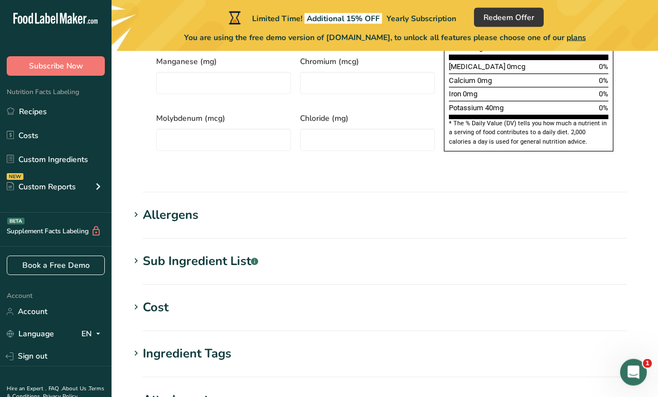
click at [351, 253] on h1 "Sub Ingredient List .a-a{fill:#347362;}.b-a{fill:#fff;}" at bounding box center [384, 262] width 510 height 18
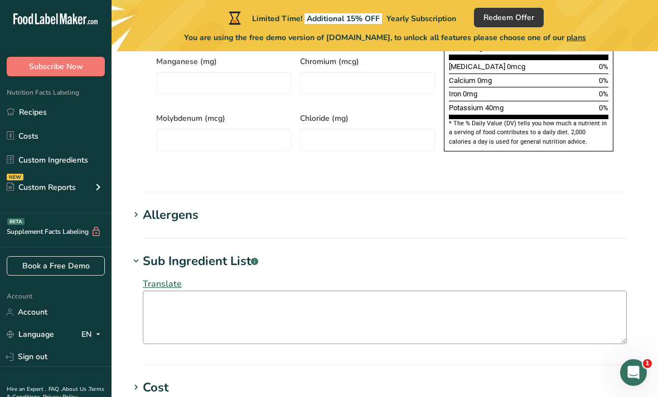
click at [294, 291] on textarea at bounding box center [385, 317] width 484 height 53
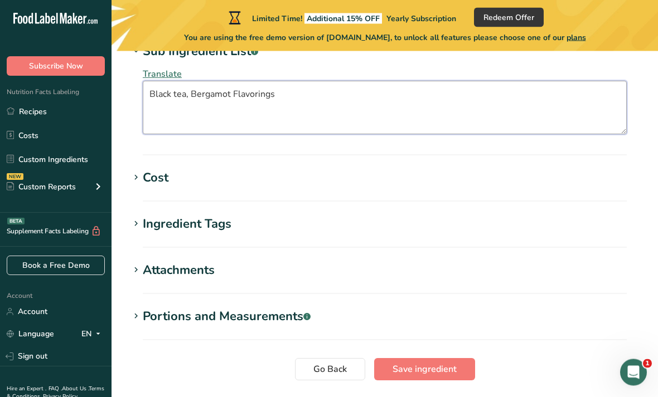
scroll to position [1053, 0]
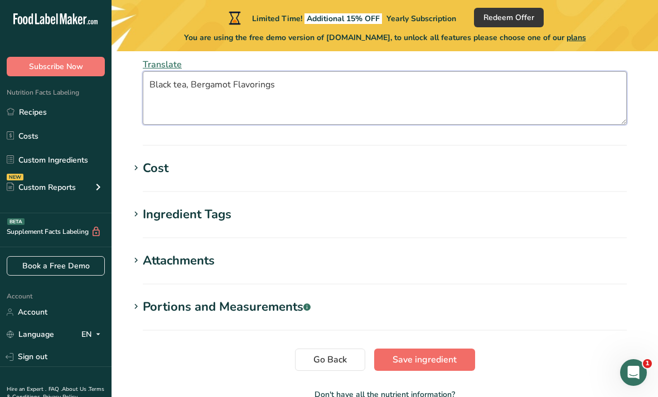
type textarea "Black tea, Bergamot Flavorings"
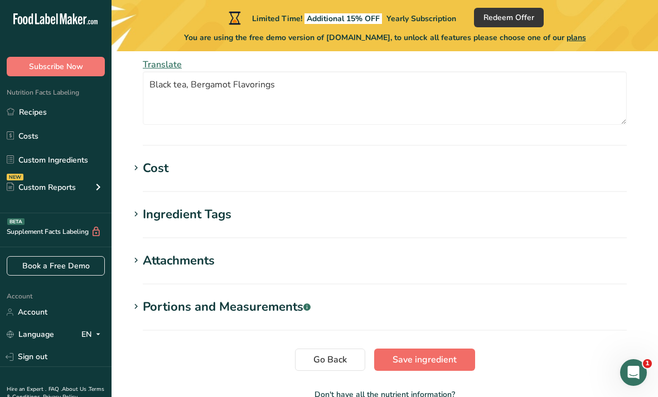
click at [458, 349] on button "Save ingredient" at bounding box center [424, 360] width 101 height 22
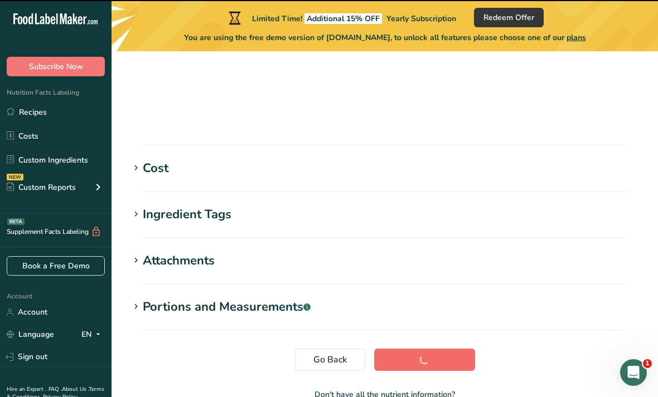
scroll to position [208, 0]
